Goal: Find specific page/section: Find specific page/section

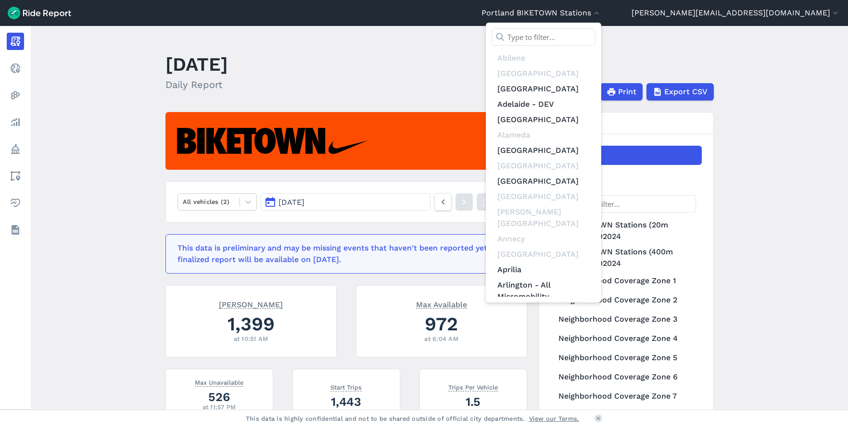
click at [665, 14] on div at bounding box center [424, 213] width 848 height 427
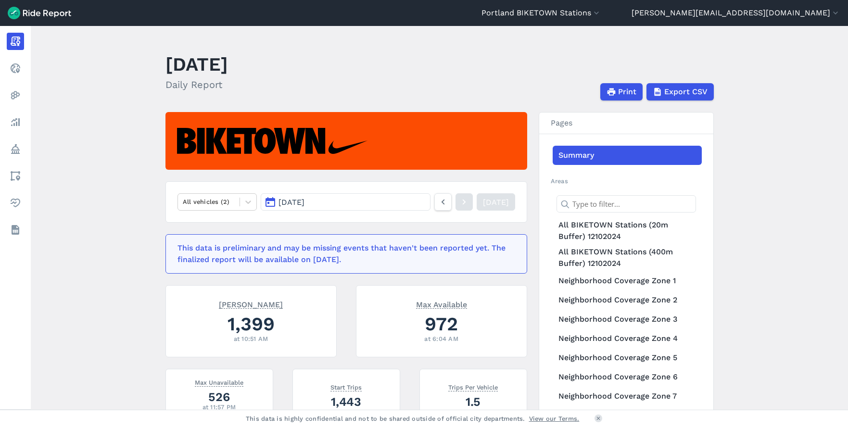
click at [601, 14] on button "Portland BIKETOWN Stations" at bounding box center [542, 13] width 120 height 12
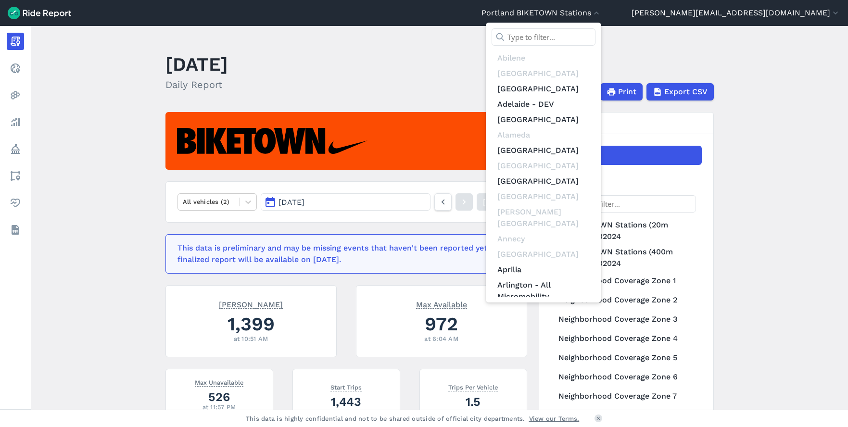
click at [813, 13] on div at bounding box center [424, 213] width 848 height 427
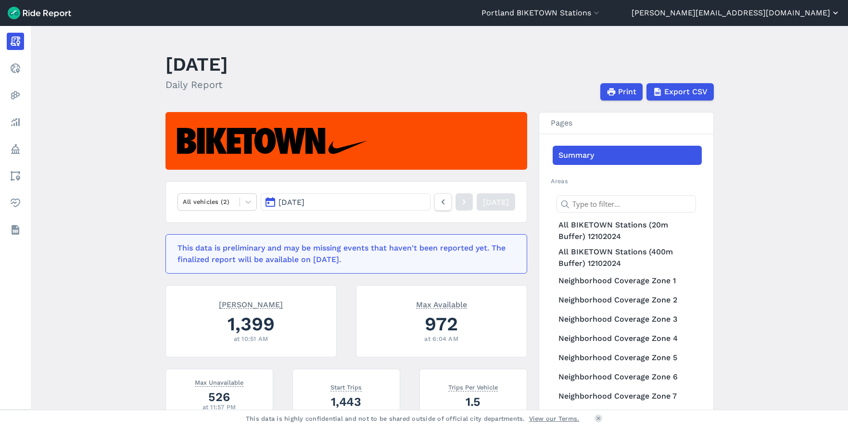
click at [803, 14] on button "[PERSON_NAME][EMAIL_ADDRESS][DOMAIN_NAME]" at bounding box center [736, 13] width 209 height 12
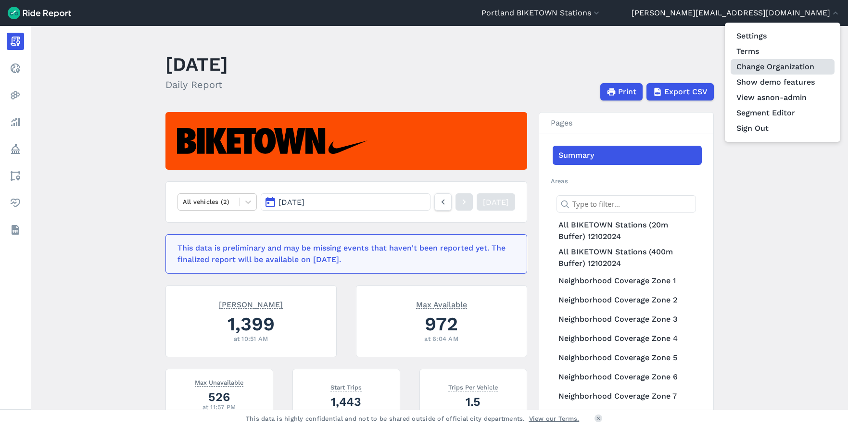
click at [781, 65] on link "Change Organization" at bounding box center [783, 66] width 104 height 15
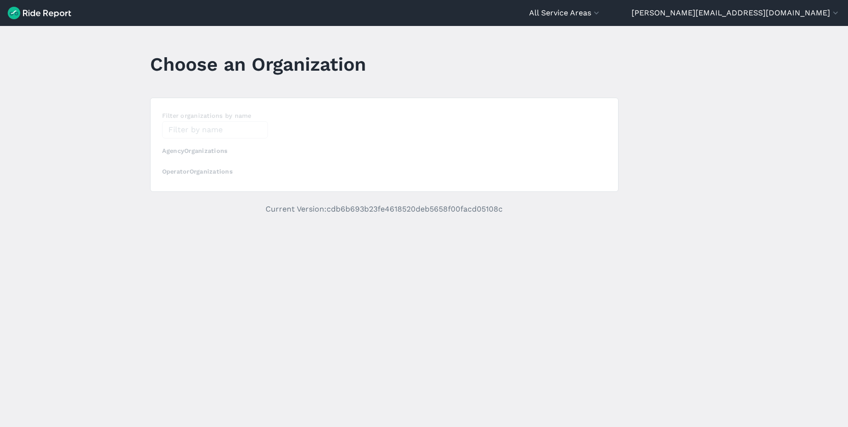
click at [228, 126] on div "loading" at bounding box center [385, 144] width 468 height 93
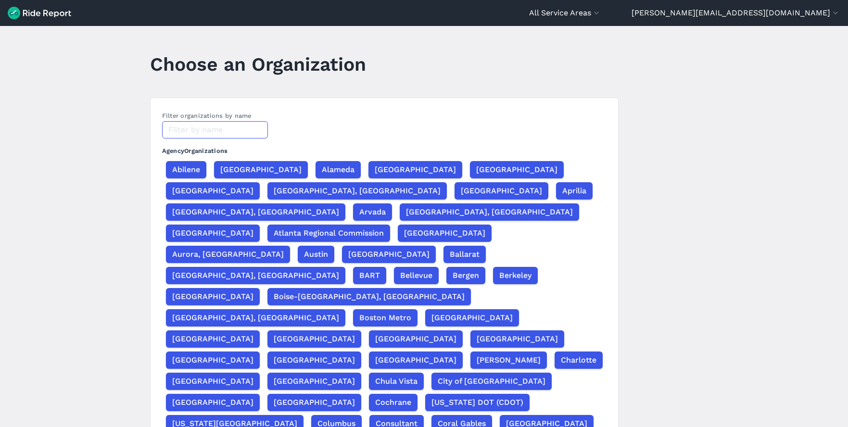
click at [227, 128] on input "text" at bounding box center [215, 129] width 106 height 17
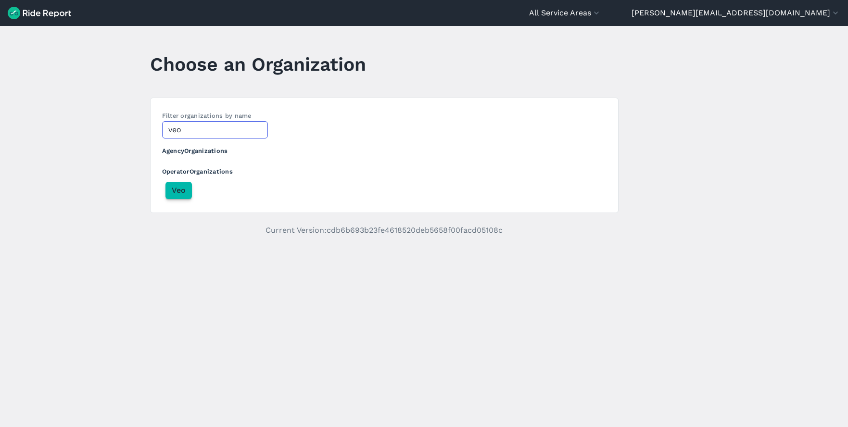
type input "veo"
click at [182, 191] on span "Veo" at bounding box center [179, 191] width 14 height 12
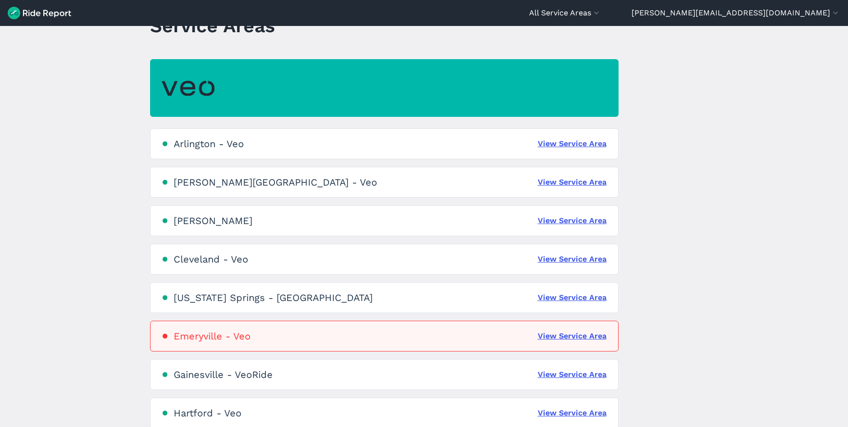
scroll to position [51, 0]
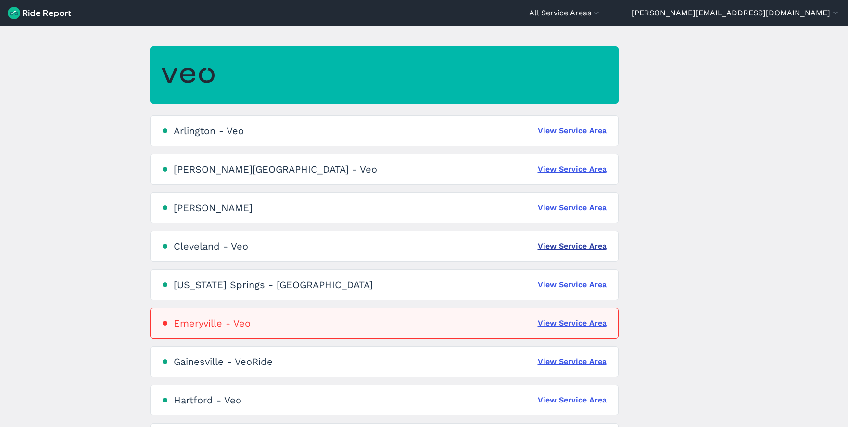
click at [558, 244] on link "View Service Area" at bounding box center [572, 247] width 69 height 12
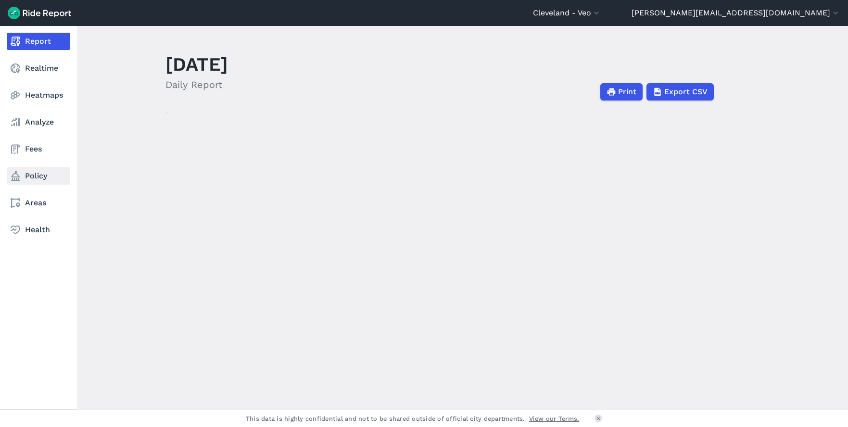
click at [34, 176] on link "Policy" at bounding box center [39, 175] width 64 height 17
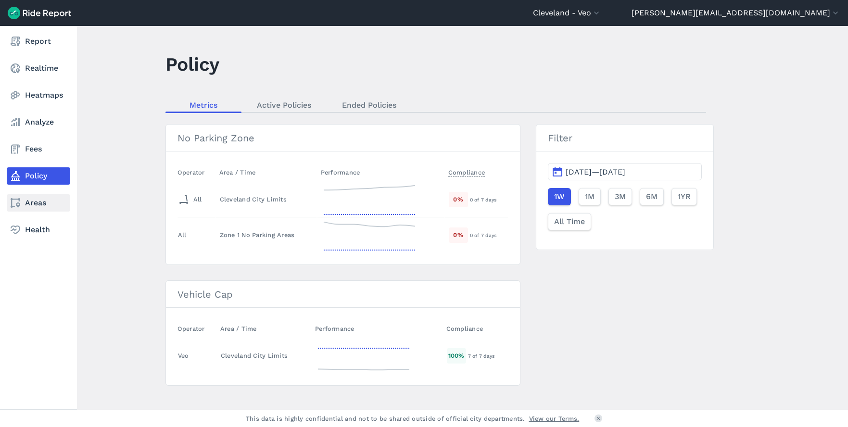
click at [29, 201] on link "Areas" at bounding box center [39, 202] width 64 height 17
